Goal: Information Seeking & Learning: Learn about a topic

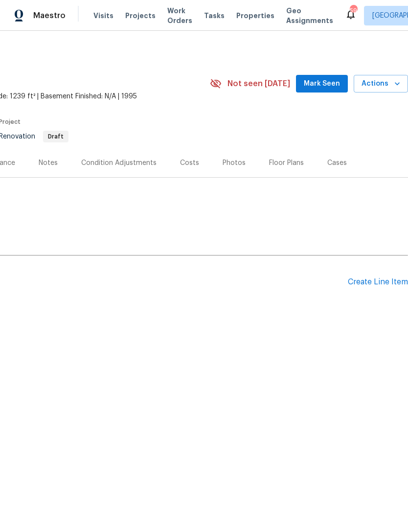
scroll to position [0, 145]
click at [325, 80] on span "Mark Seen" at bounding box center [322, 84] width 36 height 12
click at [190, 160] on div "Costs" at bounding box center [189, 163] width 19 height 10
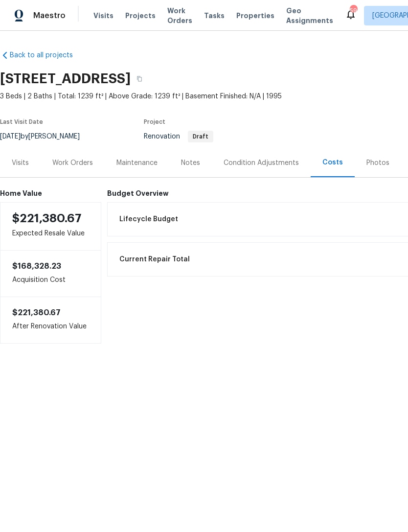
click at [17, 166] on div "Visits" at bounding box center [20, 163] width 17 height 10
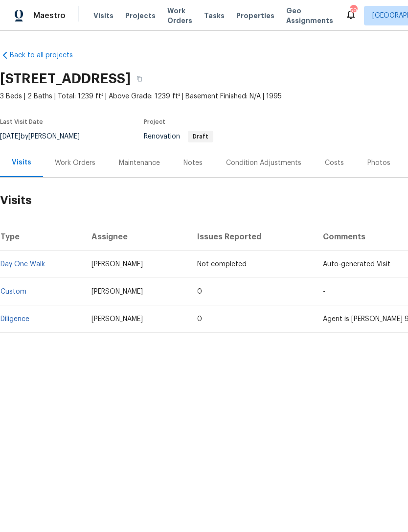
click at [24, 317] on link "Diligence" at bounding box center [14, 319] width 29 height 7
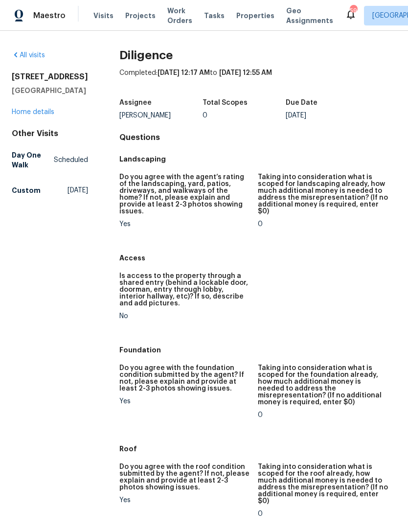
click at [40, 115] on link "Home details" at bounding box center [33, 112] width 43 height 7
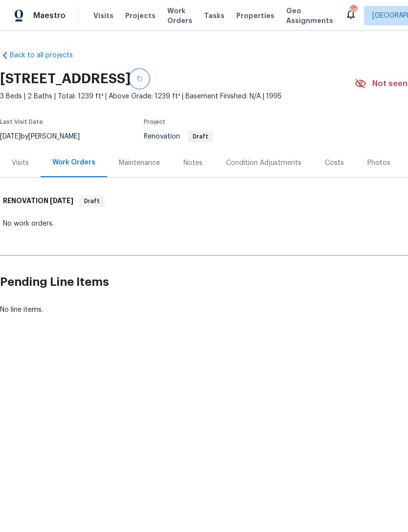
click at [148, 73] on button "button" at bounding box center [140, 79] width 18 height 18
click at [148, 75] on button "button" at bounding box center [140, 79] width 18 height 18
click at [23, 166] on div "Visits" at bounding box center [20, 163] width 17 height 10
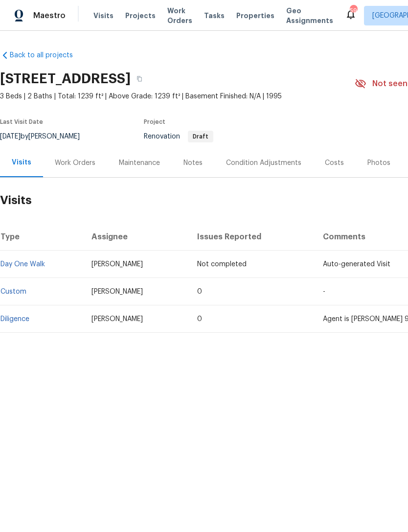
click at [23, 318] on link "Diligence" at bounding box center [14, 319] width 29 height 7
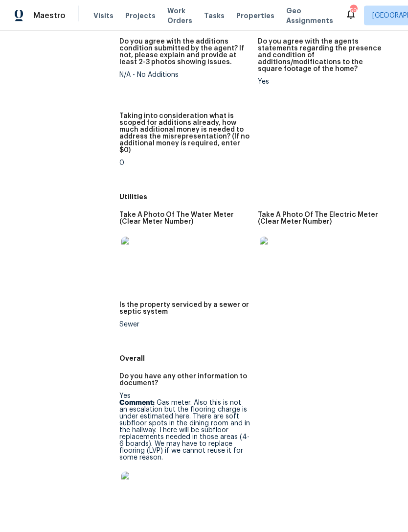
scroll to position [31, 0]
